Goal: Navigation & Orientation: Go to known website

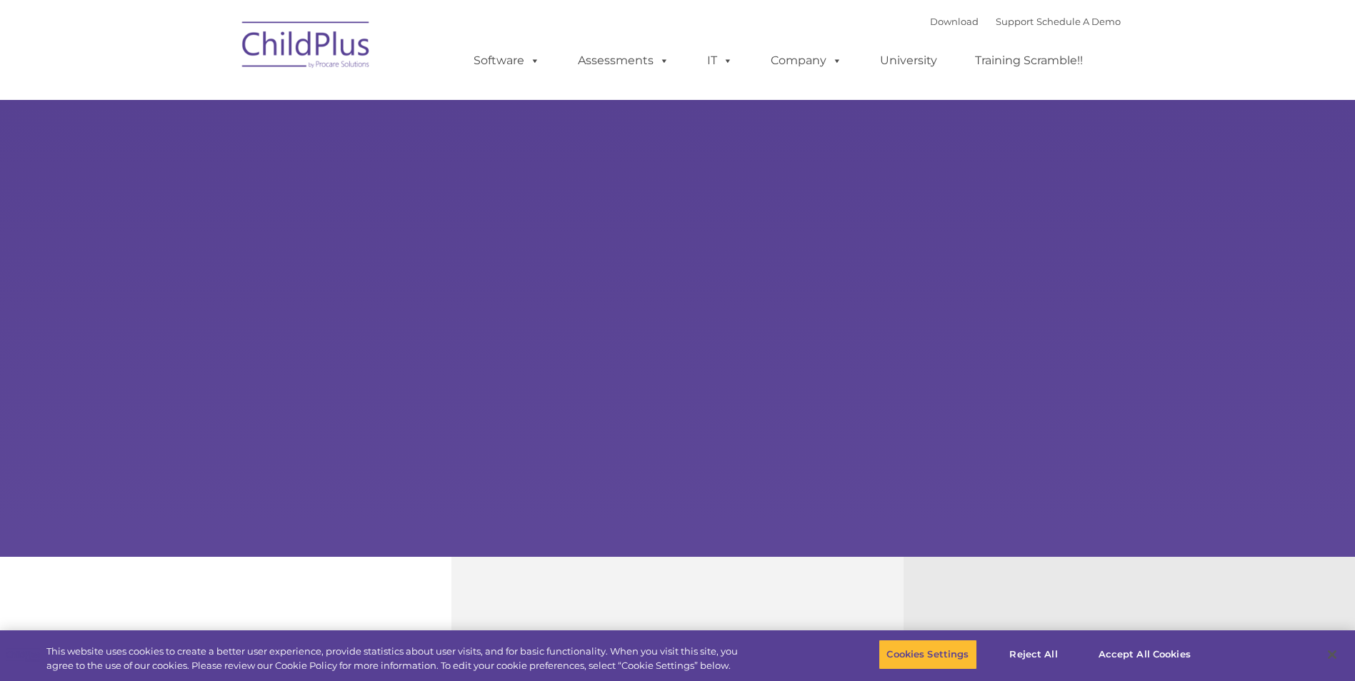
select select "MEDIUM"
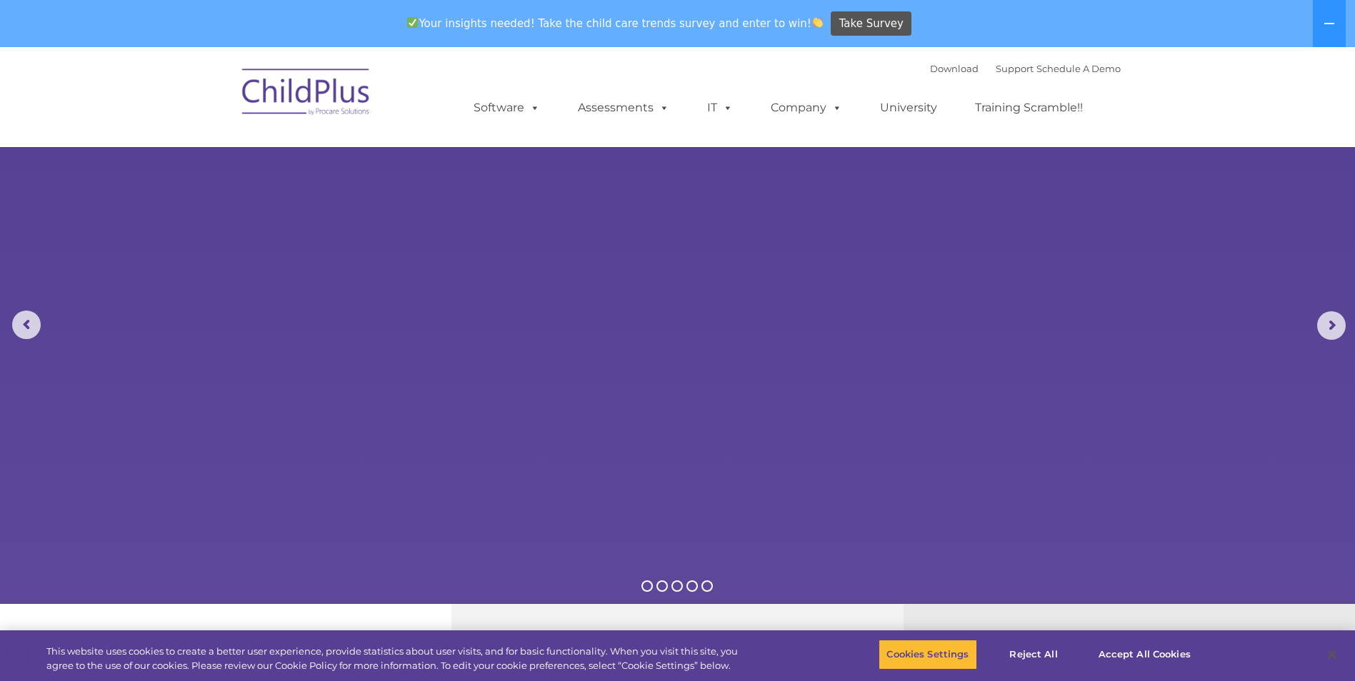
click at [342, 111] on img at bounding box center [306, 94] width 143 height 71
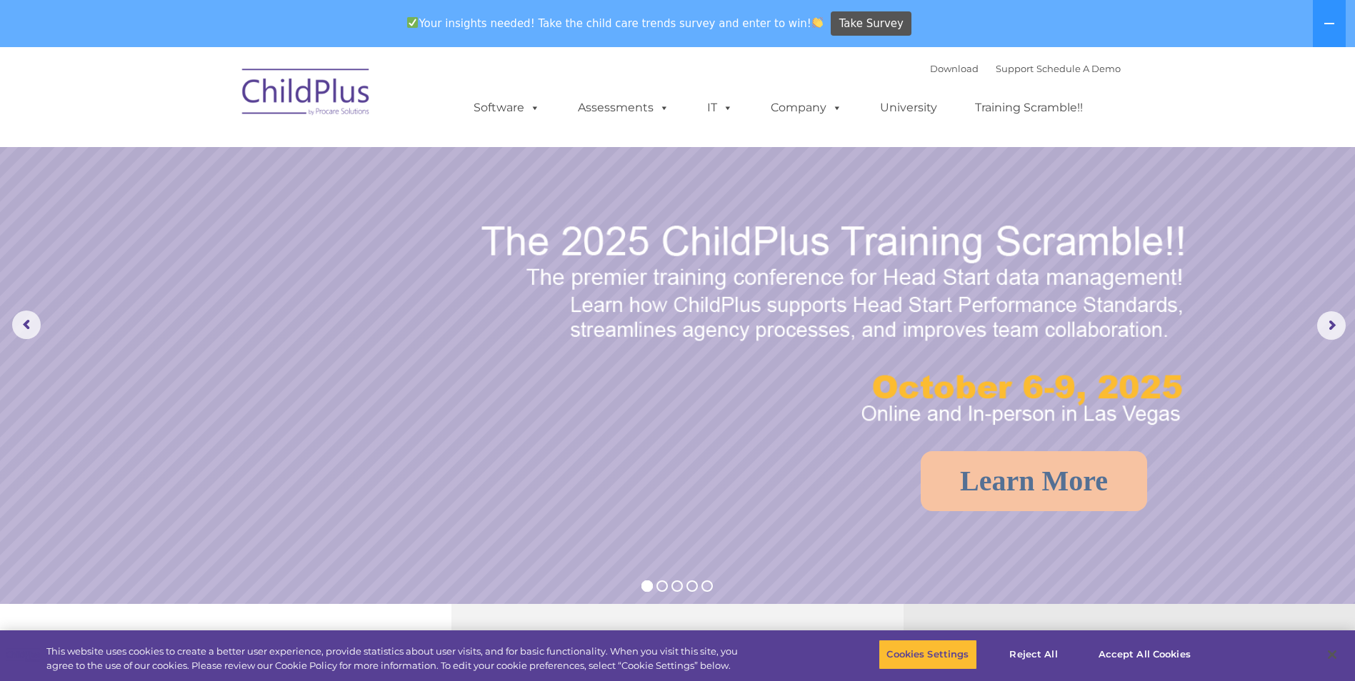
click at [321, 96] on img at bounding box center [306, 94] width 143 height 71
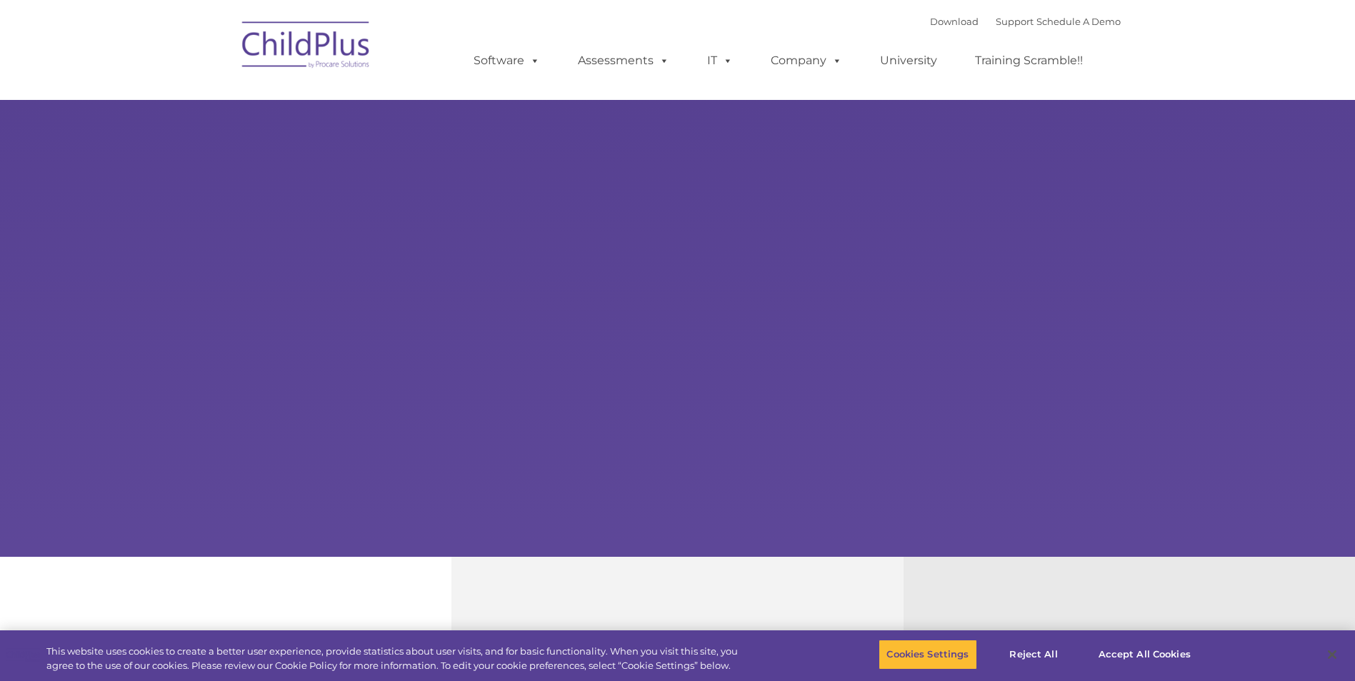
type input ""
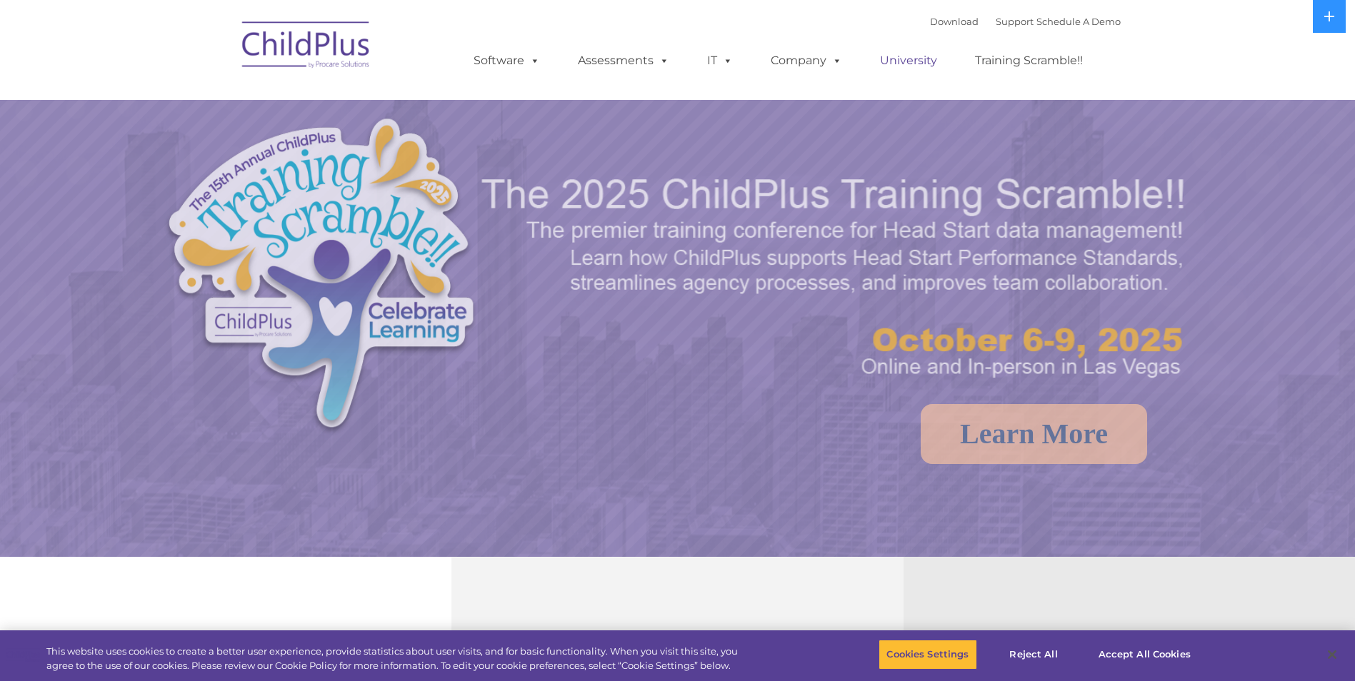
select select "MEDIUM"
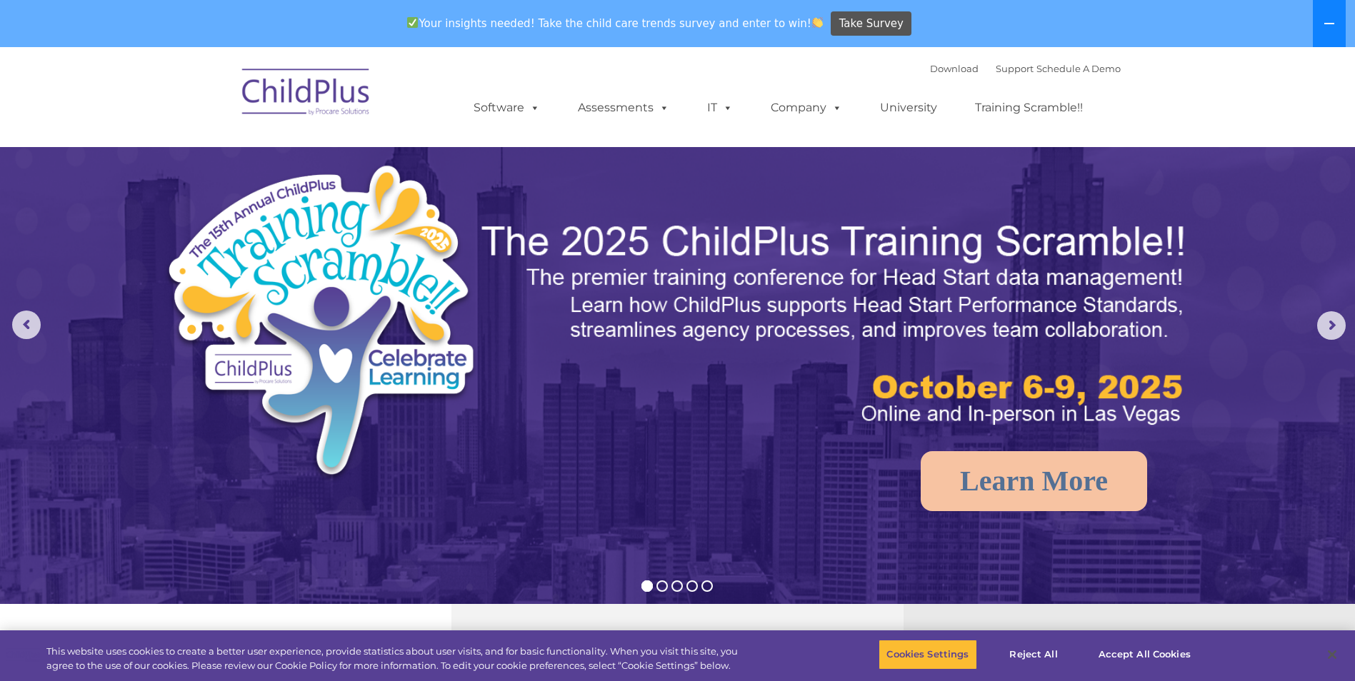
click at [1326, 22] on icon at bounding box center [1328, 23] width 11 height 11
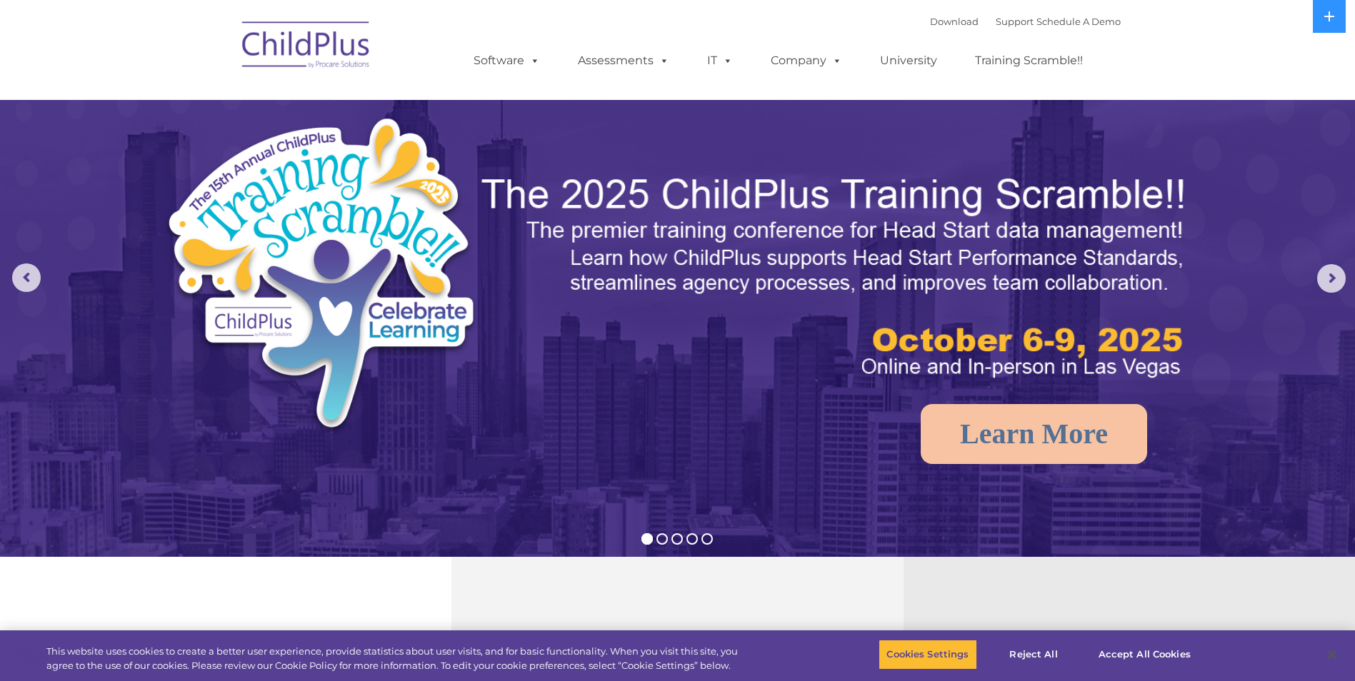
click at [304, 56] on img at bounding box center [306, 46] width 143 height 71
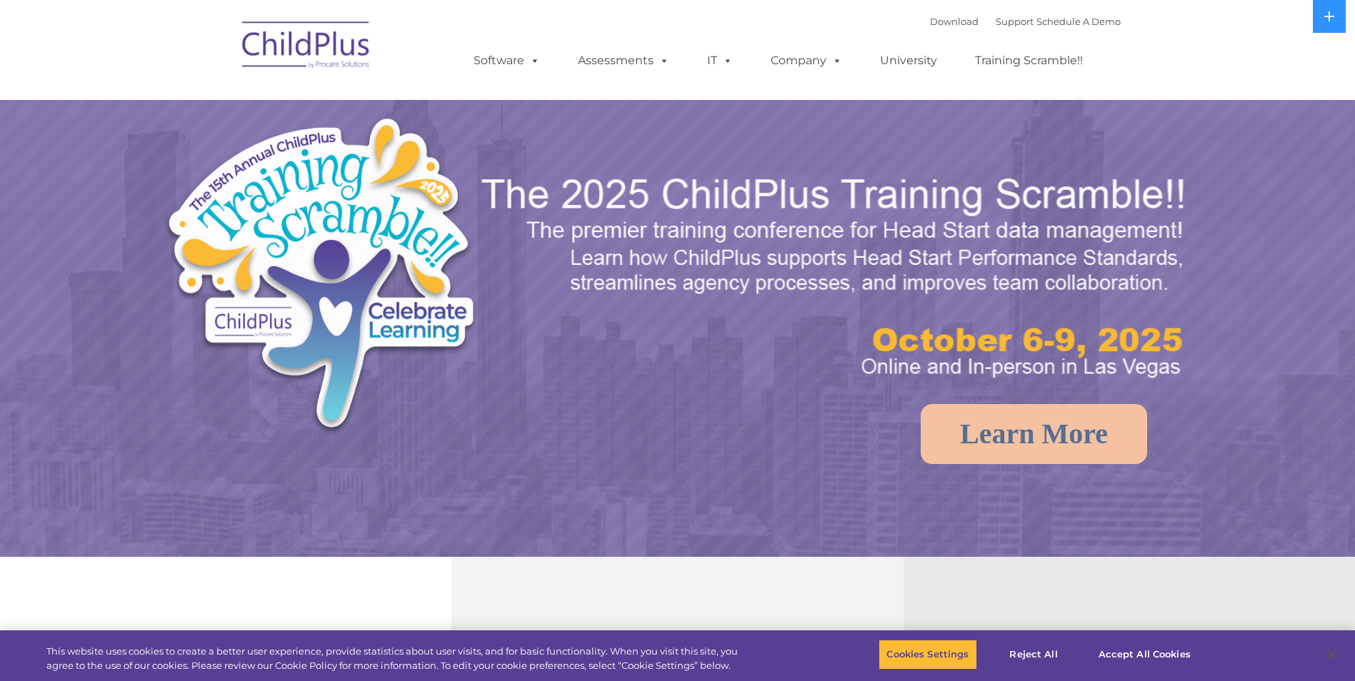
select select "MEDIUM"
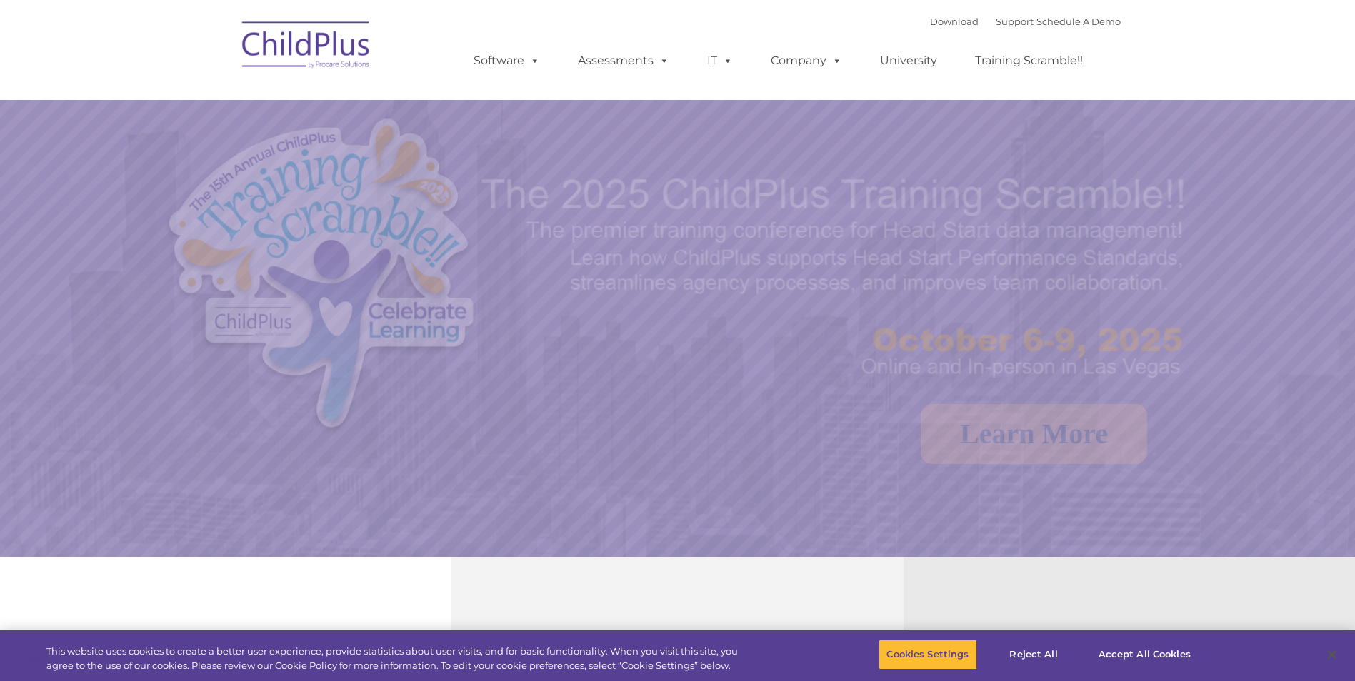
select select "MEDIUM"
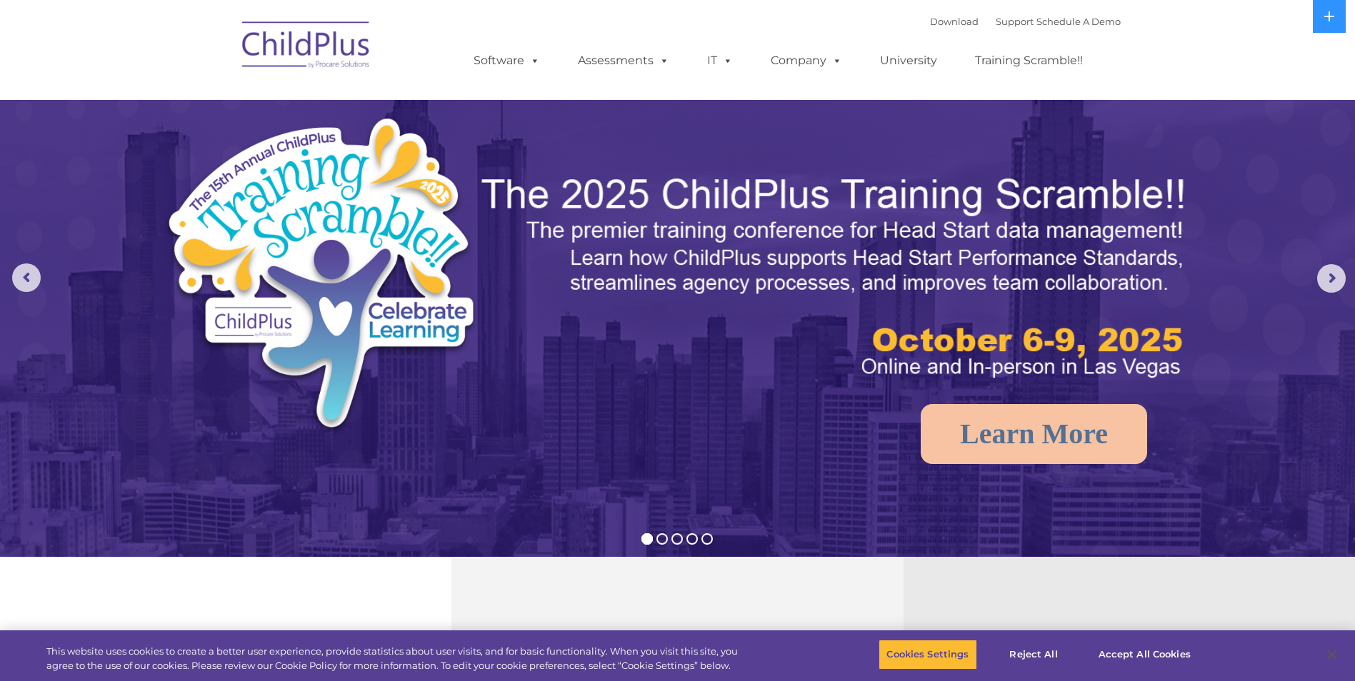
click at [659, 14] on div "Download Support | Schedule A Demo  MENU MENU Software ChildPlus: The original…" at bounding box center [783, 50] width 676 height 79
